Goal: Task Accomplishment & Management: Use online tool/utility

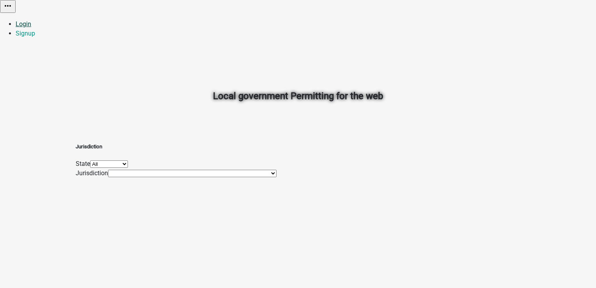
click at [31, 20] on link "Login" at bounding box center [24, 23] width 16 height 7
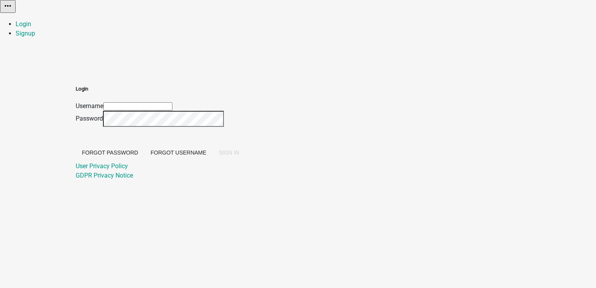
click at [172, 102] on input "Username" at bounding box center [137, 106] width 69 height 8
type input "PratikshaK"
click at [239, 156] on span "SIGN IN" at bounding box center [229, 152] width 20 height 6
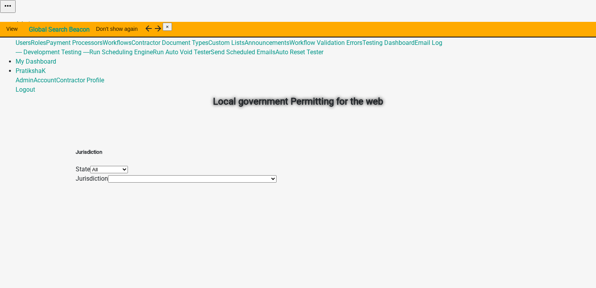
click at [34, 20] on link "Admin" at bounding box center [25, 23] width 18 height 7
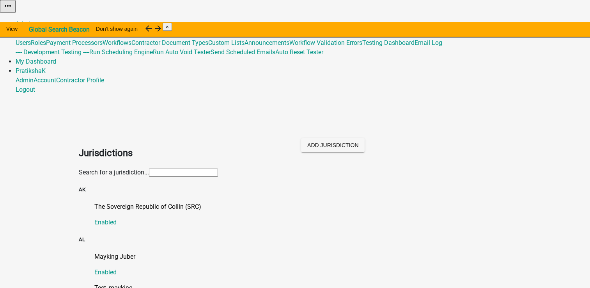
click at [212, 169] on input "text" at bounding box center [183, 173] width 69 height 8
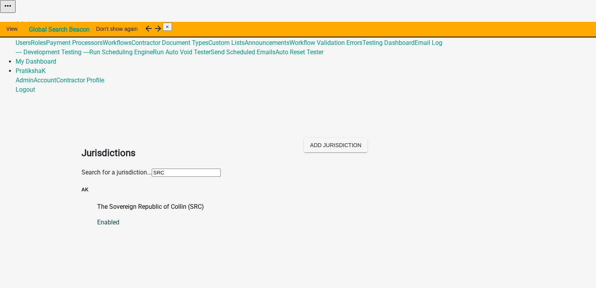
type input "SRC"
click at [181, 202] on p "The Sovereign Republic of Collin (SRC)" at bounding box center [306, 206] width 418 height 9
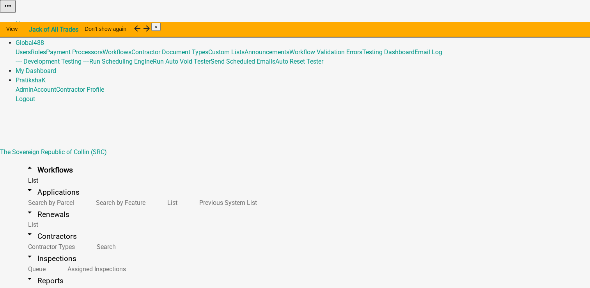
scroll to position [8102, 0]
click at [512, 24] on button "Copy" at bounding box center [503, 20] width 18 height 8
select select "fe58b70b-8e88-4f60-b842-2b1dc41abbdb"
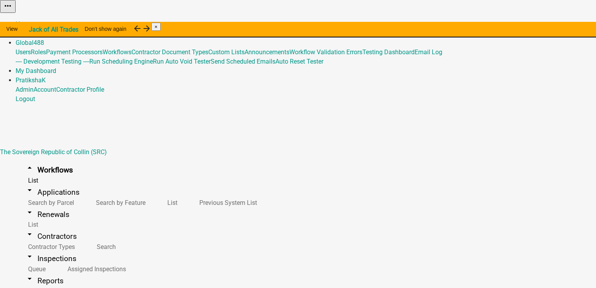
type input "src Copy Of - PER2-5361 - conditionally visible conflicts with required testing"
select select "2cd9e8bf-2d44-4436-98dd-e268a7b12954"
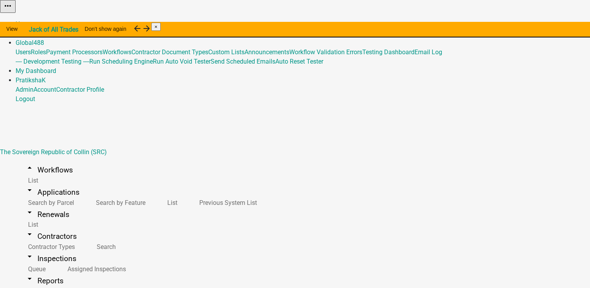
click at [34, 30] on link "Admin" at bounding box center [25, 33] width 18 height 7
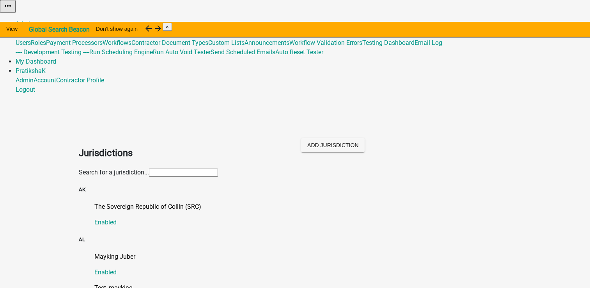
drag, startPoint x: 169, startPoint y: 82, endPoint x: 172, endPoint y: 78, distance: 4.4
click at [169, 169] on input "text" at bounding box center [183, 173] width 69 height 8
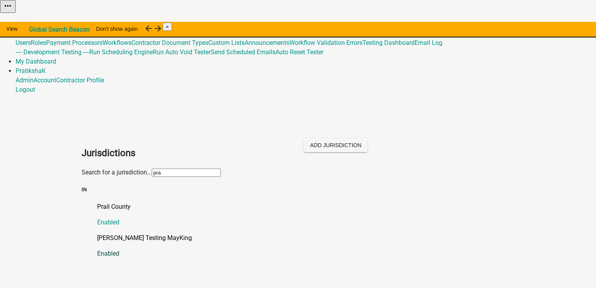
type input "pra"
click at [148, 233] on p "[PERSON_NAME] Testing MayKing" at bounding box center [306, 237] width 418 height 9
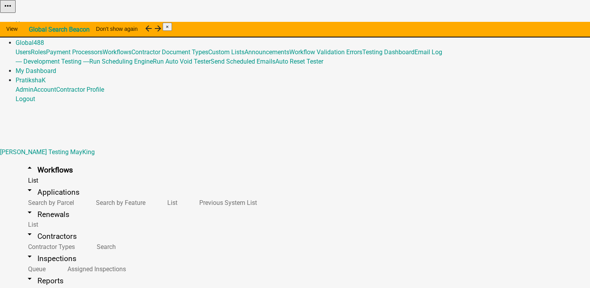
scroll to position [200, 0]
drag, startPoint x: 262, startPoint y: 91, endPoint x: 258, endPoint y: 92, distance: 3.9
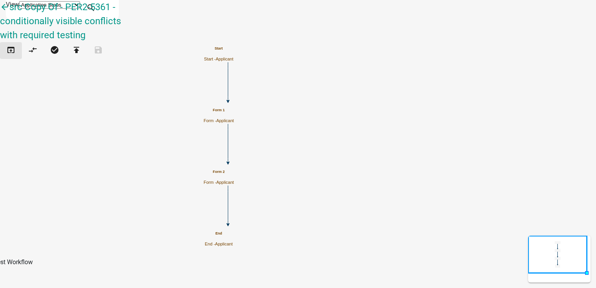
click at [16, 45] on icon "open_in_browser" at bounding box center [10, 50] width 9 height 11
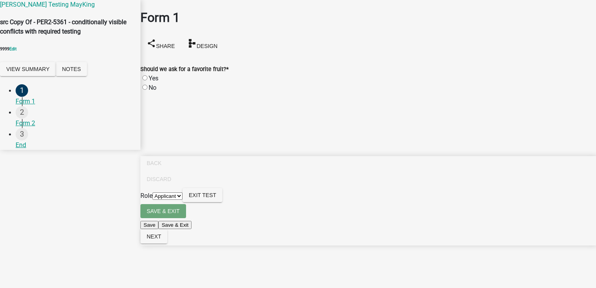
click at [158, 75] on label "Yes" at bounding box center [154, 78] width 10 height 7
click at [148, 75] on input "Yes" at bounding box center [144, 77] width 5 height 5
radio input "true"
click at [162, 112] on label "Apple" at bounding box center [157, 115] width 16 height 7
click at [148, 113] on input "Apple" at bounding box center [144, 115] width 5 height 5
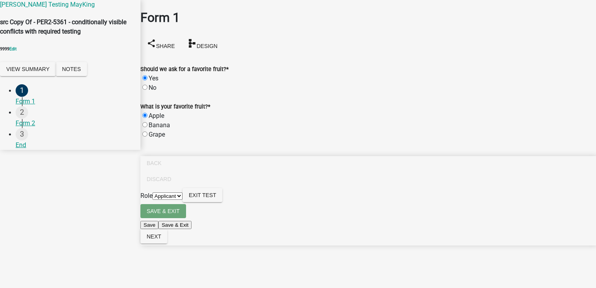
radio input "true"
click at [210, 158] on input "Why is apple your favorite?" at bounding box center [174, 153] width 69 height 8
type input "test"
click at [161, 240] on span "Next" at bounding box center [154, 236] width 14 height 6
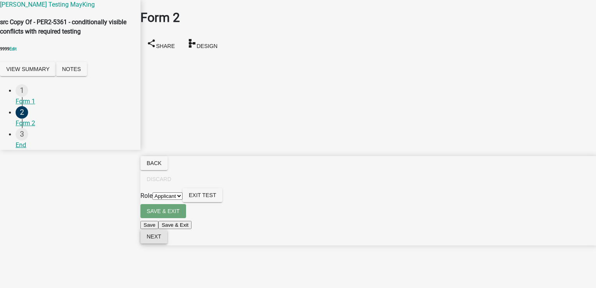
click at [167, 244] on button "Next" at bounding box center [153, 236] width 27 height 14
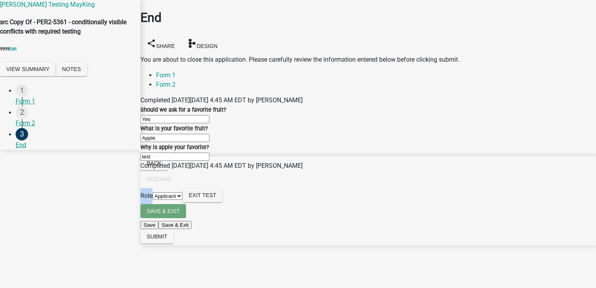
drag, startPoint x: 236, startPoint y: 216, endPoint x: 573, endPoint y: 308, distance: 349.4
click at [573, 288] on html "Internet Explorer does NOT work with GeoPermits. Get a new browser for more sec…" at bounding box center [298, 144] width 596 height 288
click at [167, 240] on span "Submit" at bounding box center [157, 236] width 21 height 6
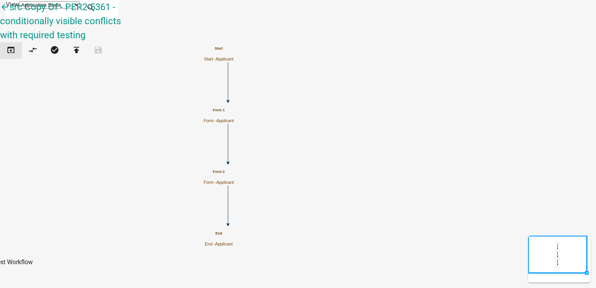
click at [14, 45] on icon "open_in_browser" at bounding box center [10, 50] width 9 height 11
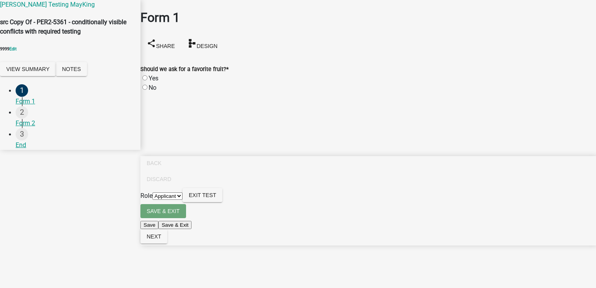
click at [158, 83] on div "No" at bounding box center [368, 87] width 456 height 9
click at [153, 84] on label "No" at bounding box center [153, 87] width 8 height 7
click at [148, 85] on input "No" at bounding box center [144, 87] width 5 height 5
radio input "true"
click at [161, 240] on span "Next" at bounding box center [154, 236] width 14 height 6
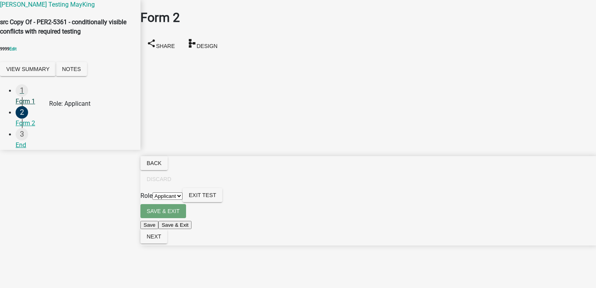
click at [36, 106] on div "Form 1" at bounding box center [75, 101] width 119 height 9
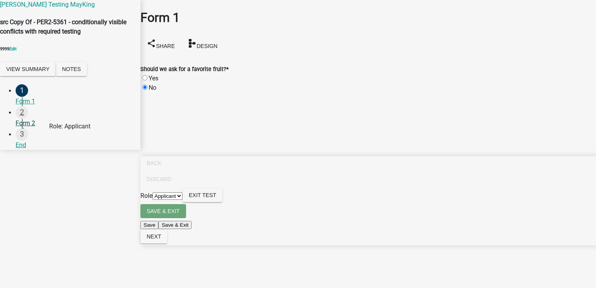
click at [30, 128] on div "Form 2" at bounding box center [75, 123] width 119 height 9
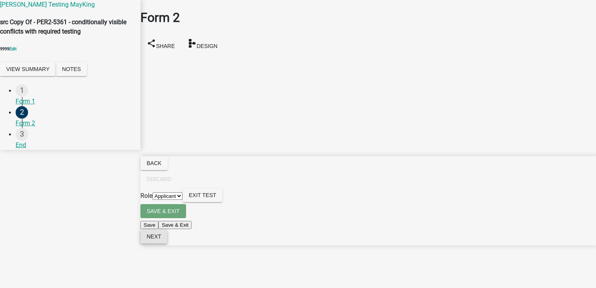
click at [161, 240] on span "Next" at bounding box center [154, 236] width 14 height 6
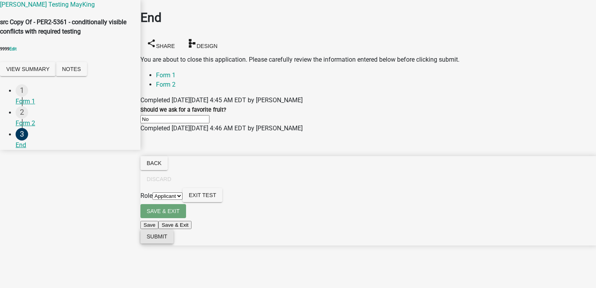
click at [167, 240] on span "Submit" at bounding box center [157, 236] width 21 height 6
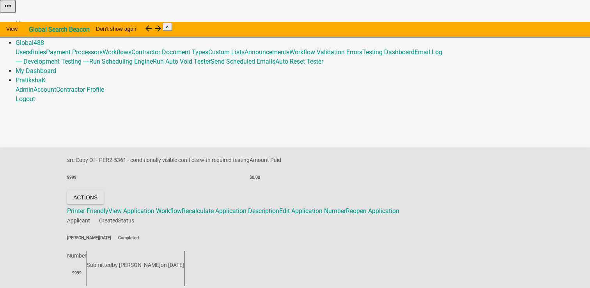
scroll to position [16, 0]
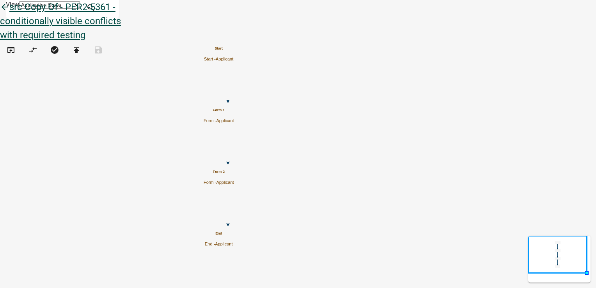
click at [9, 13] on icon "arrow_back" at bounding box center [4, 7] width 9 height 11
